Goal: Task Accomplishment & Management: Manage account settings

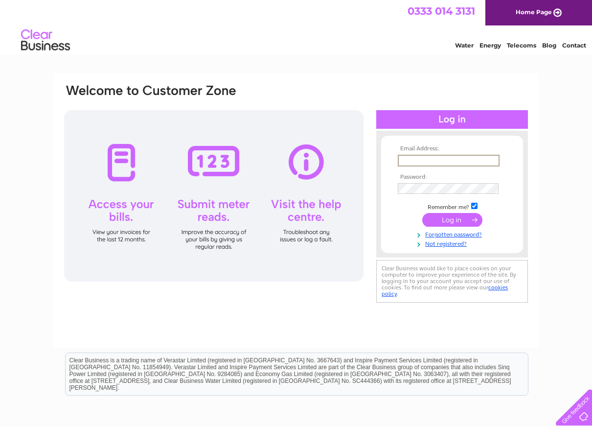
click at [423, 159] on input "text" at bounding box center [449, 161] width 102 height 12
type input "budge@roadtransport.net"
click at [468, 223] on input "submit" at bounding box center [452, 220] width 60 height 14
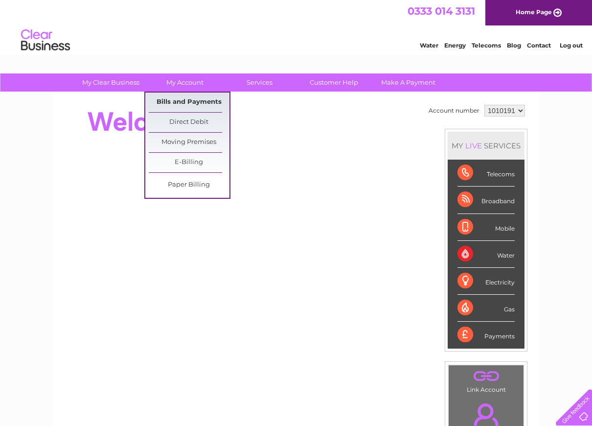
click at [181, 100] on link "Bills and Payments" at bounding box center [189, 102] width 81 height 20
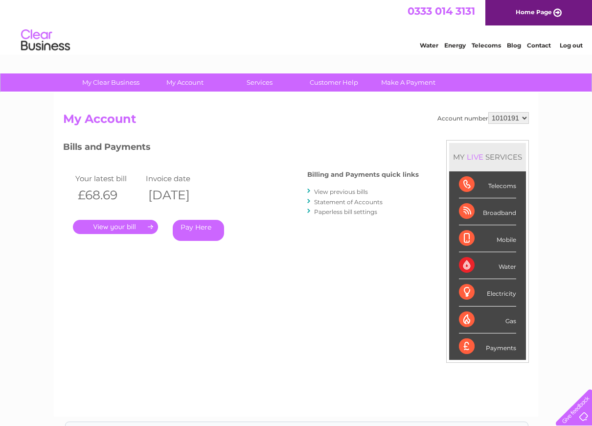
click at [129, 226] on link "." at bounding box center [115, 227] width 85 height 14
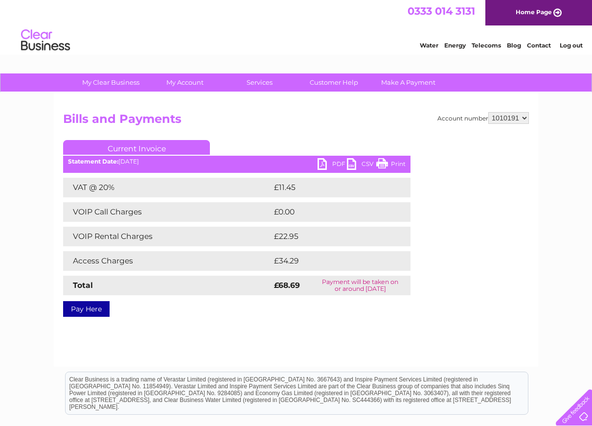
click at [491, 44] on link "Telecoms" at bounding box center [486, 45] width 29 height 7
